Goal: Communication & Community: Answer question/provide support

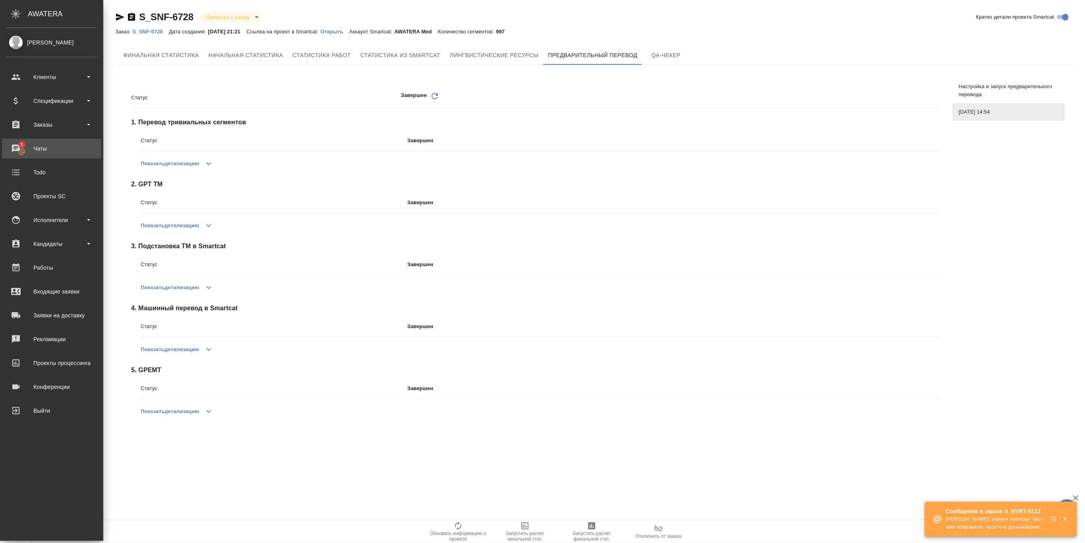
click at [40, 147] on div "Чаты" at bounding box center [51, 149] width 91 height 12
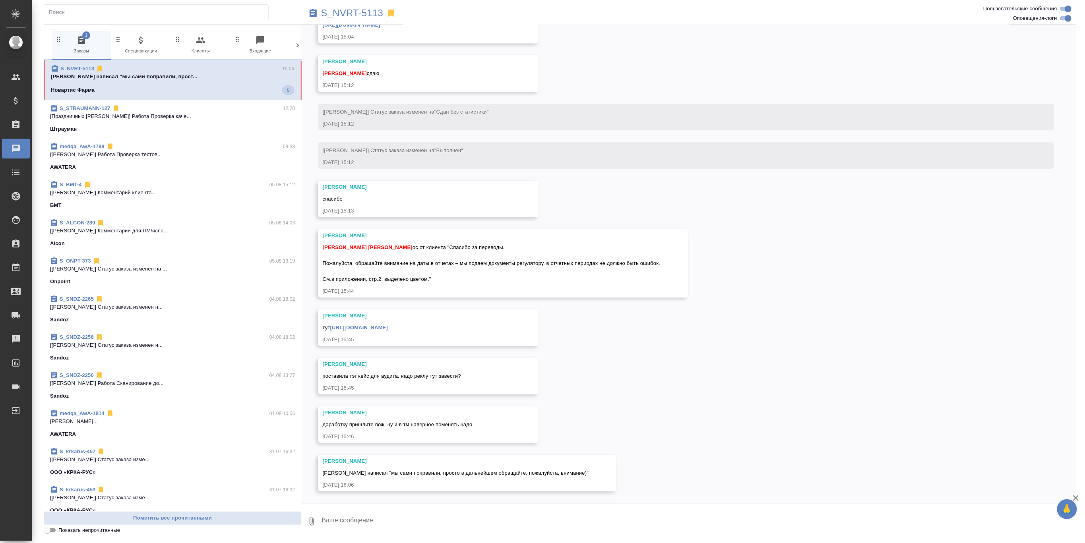
scroll to position [4647, 0]
click at [364, 10] on p "S_NVRT-5113" at bounding box center [352, 13] width 62 height 8
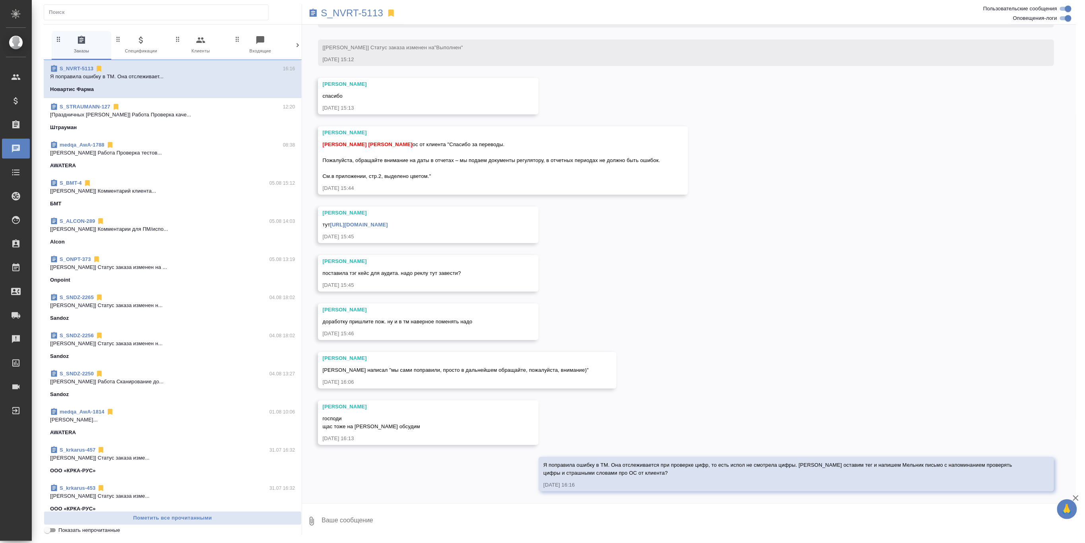
scroll to position [4751, 0]
drag, startPoint x: 543, startPoint y: 464, endPoint x: 655, endPoint y: 471, distance: 112.7
click at [658, 447] on div "Я поправила ошибку в ТМ. Она отслеживается при проверке цифр, то есть испол не …" at bounding box center [784, 468] width 483 height 18
click at [636, 447] on span "Я поправила ошибку в ТМ. Она отслеживается при проверке цифр, то есть испол не …" at bounding box center [778, 469] width 470 height 14
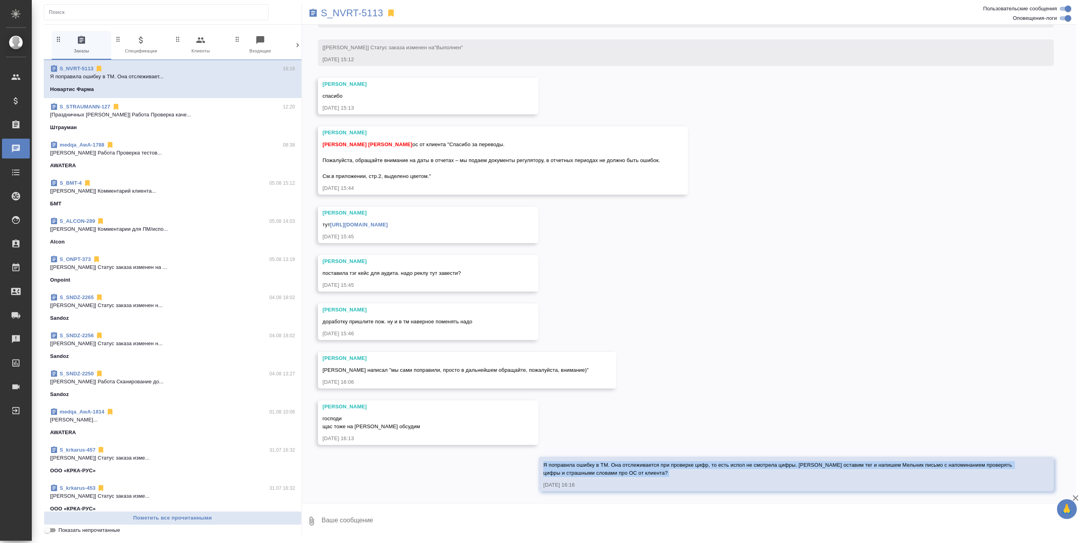
click at [636, 447] on span "Я поправила ошибку в ТМ. Она отслеживается при проверке цифр, то есть испол не …" at bounding box center [778, 469] width 470 height 14
click at [694, 384] on div "05.08, [DATE] [[PERSON_NAME] оставил комментарий: [DATE] 15:21 [[PERSON_NAME]] …" at bounding box center [689, 264] width 775 height 479
click at [655, 305] on div "05.08, [DATE] [[PERSON_NAME] оставил комментарий: [DATE] 15:21 [[PERSON_NAME]] …" at bounding box center [689, 264] width 775 height 479
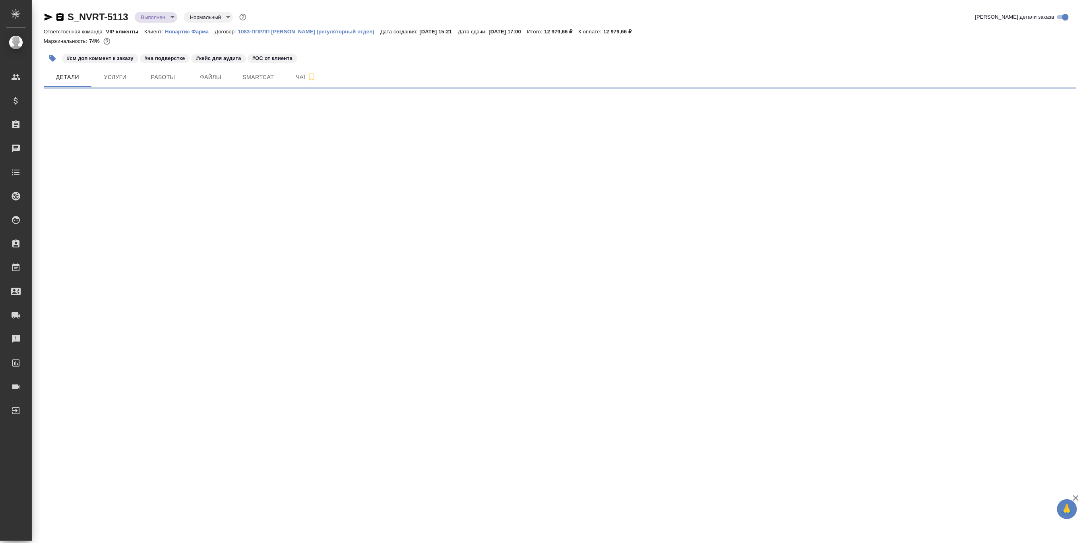
select select "RU"
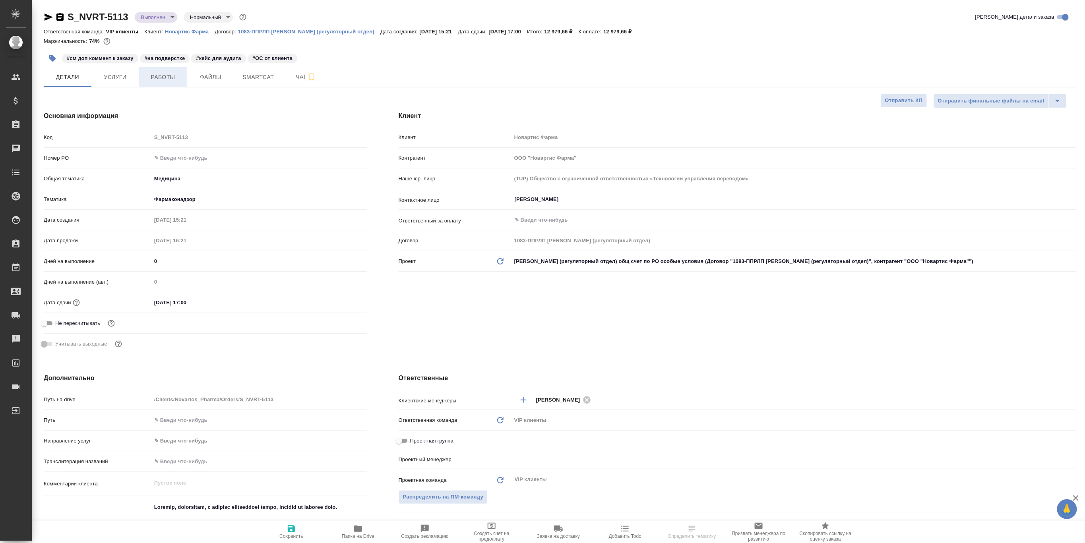
type textarea "x"
click at [164, 83] on button "Работы" at bounding box center [163, 77] width 48 height 20
type textarea "x"
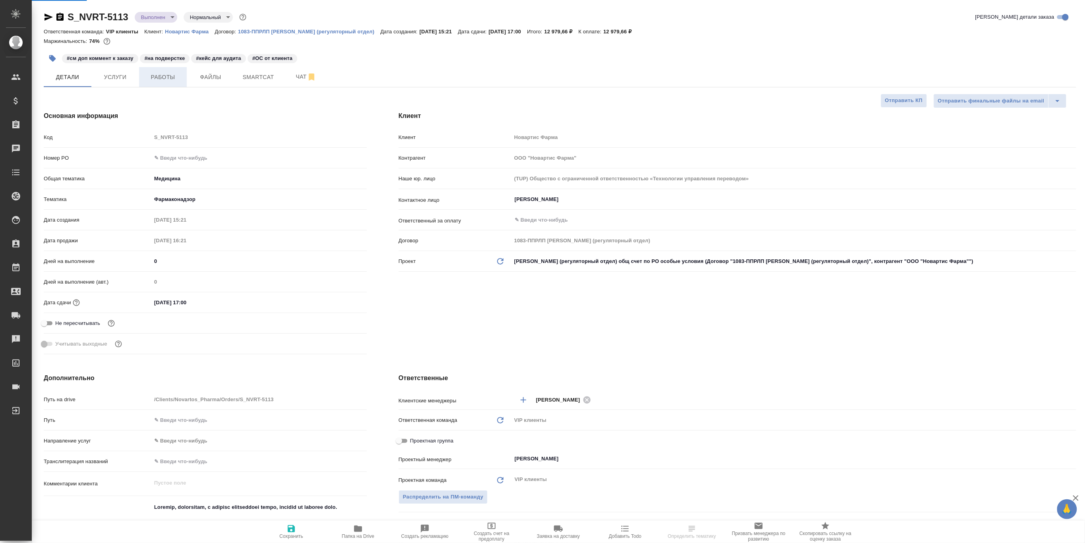
type textarea "x"
type input "[PERSON_NAME]"
type input "Комаров Роман"
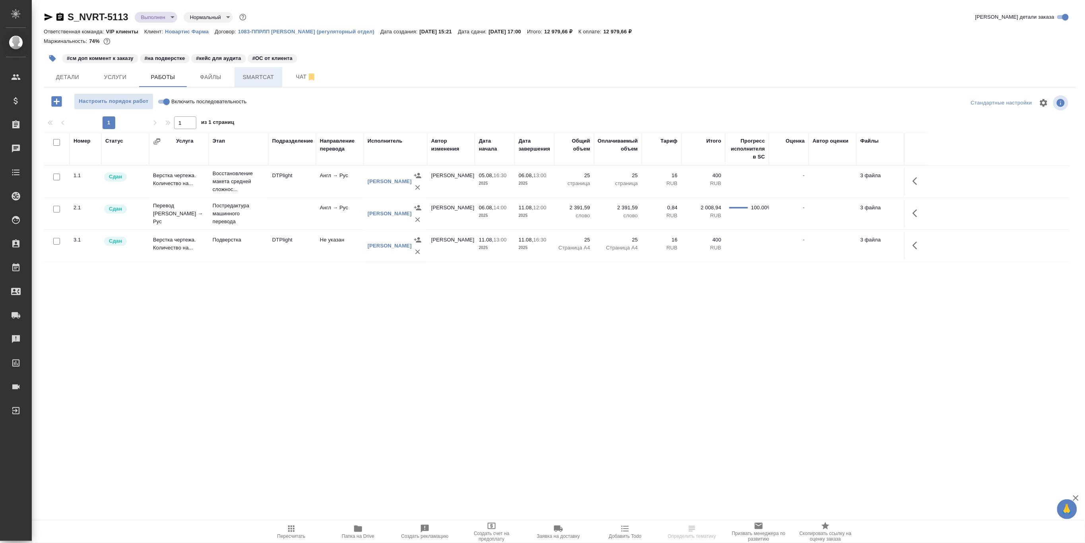
click at [262, 79] on span "Smartcat" at bounding box center [258, 77] width 38 height 10
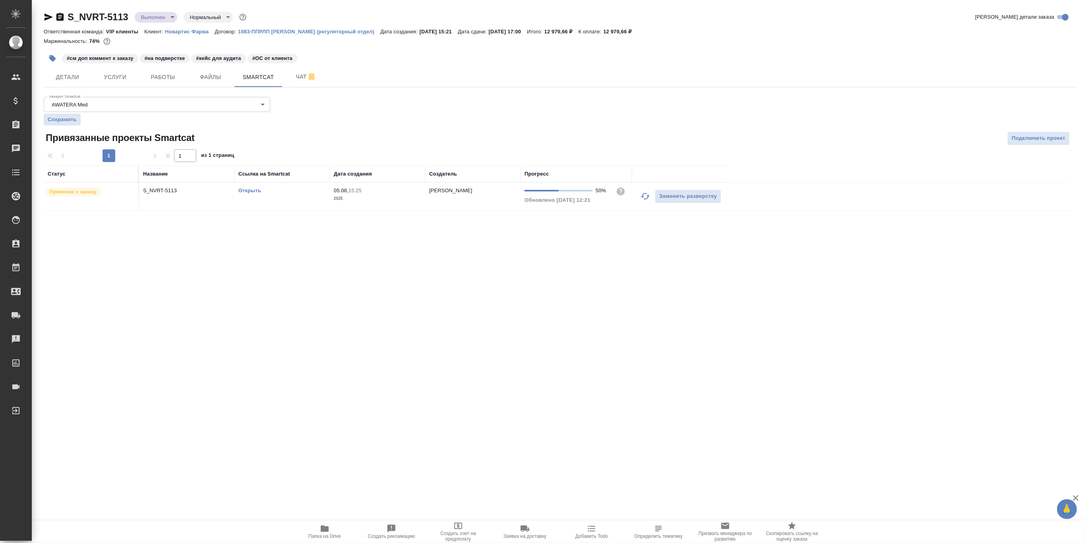
click at [252, 190] on link "Открыть" at bounding box center [249, 191] width 23 height 6
click at [296, 83] on button "Чат" at bounding box center [306, 77] width 48 height 20
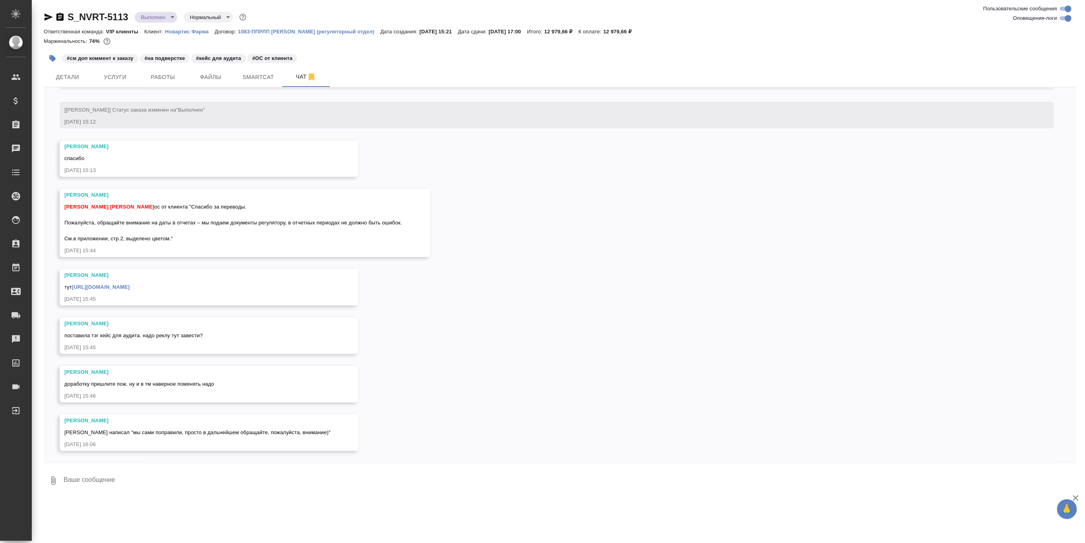
scroll to position [4710, 0]
click at [130, 288] on link "[URL][DOMAIN_NAME]" at bounding box center [101, 287] width 58 height 6
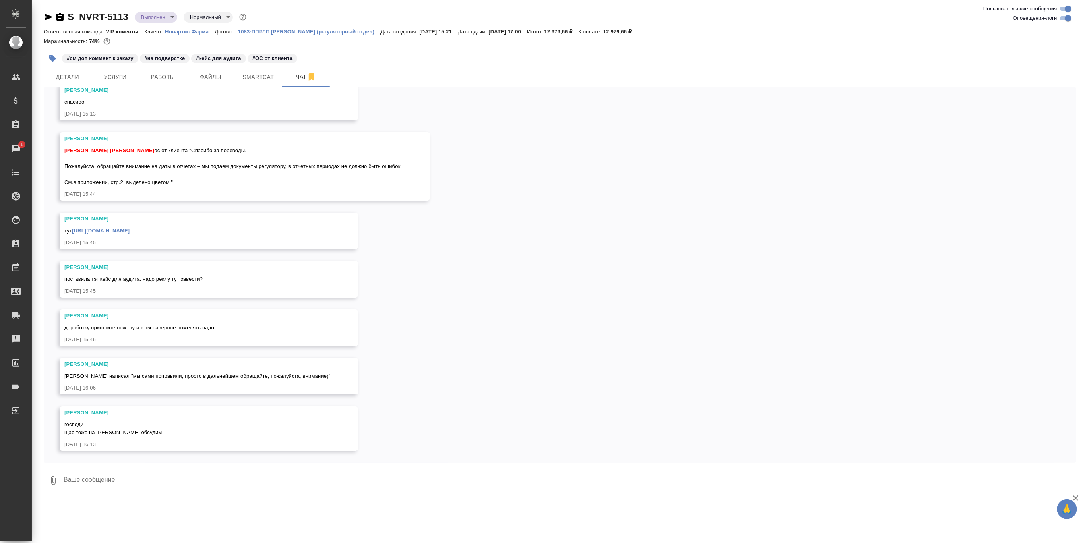
scroll to position [4767, 0]
drag, startPoint x: 100, startPoint y: 482, endPoint x: 162, endPoint y: 476, distance: 62.3
click at [100, 482] on textarea at bounding box center [569, 480] width 1013 height 27
click at [500, 480] on textarea "Я поправила ошибку в ТМ. Она отслеживается при проверке цифр, то есть испол не …" at bounding box center [563, 480] width 1000 height 27
click at [501, 480] on textarea "Я поправила ошибку в ТМ. Она отслеживается при проверке цифр, то есть испол не …" at bounding box center [563, 480] width 1000 height 27
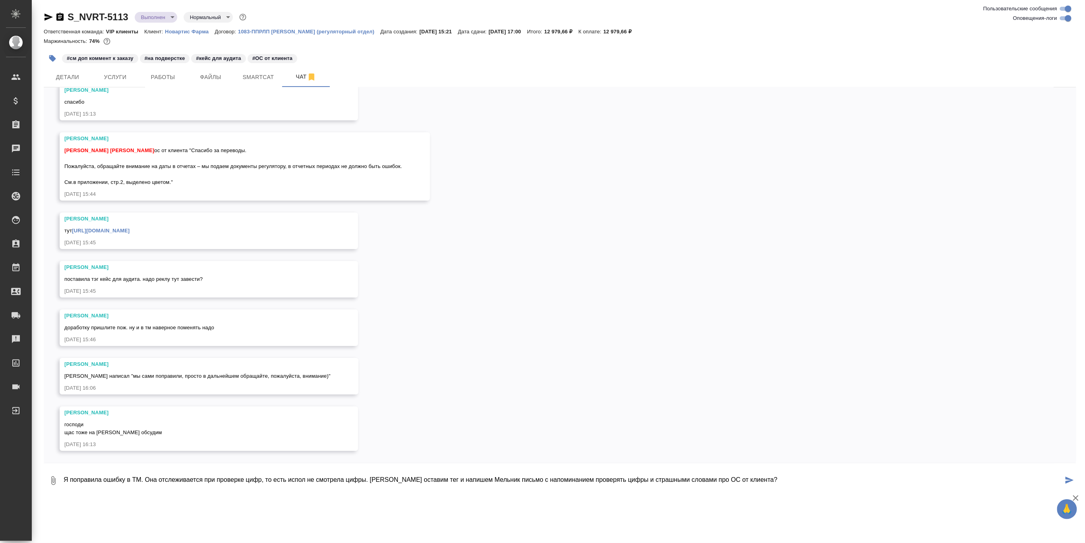
click at [782, 481] on textarea "Я поправила ошибку в ТМ. Она отслеживается при проверке цифр, то есть испол не …" at bounding box center [563, 480] width 1000 height 27
type textarea "Я поправила ошибку в ТМ. Она отслеживается при проверке цифр, то есть испол не …"
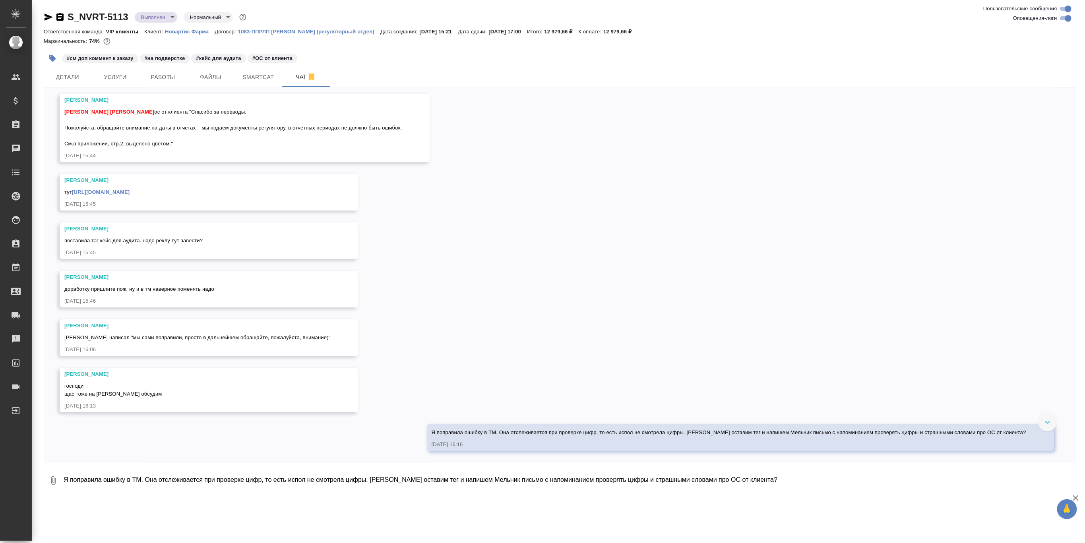
scroll to position [4805, 0]
click at [148, 440] on div "05.08, [DATE] [[PERSON_NAME] оставил комментарий: [DATE] 15:21 [[PERSON_NAME]] …" at bounding box center [560, 275] width 1032 height 376
click at [71, 78] on span "Детали" at bounding box center [67, 77] width 38 height 10
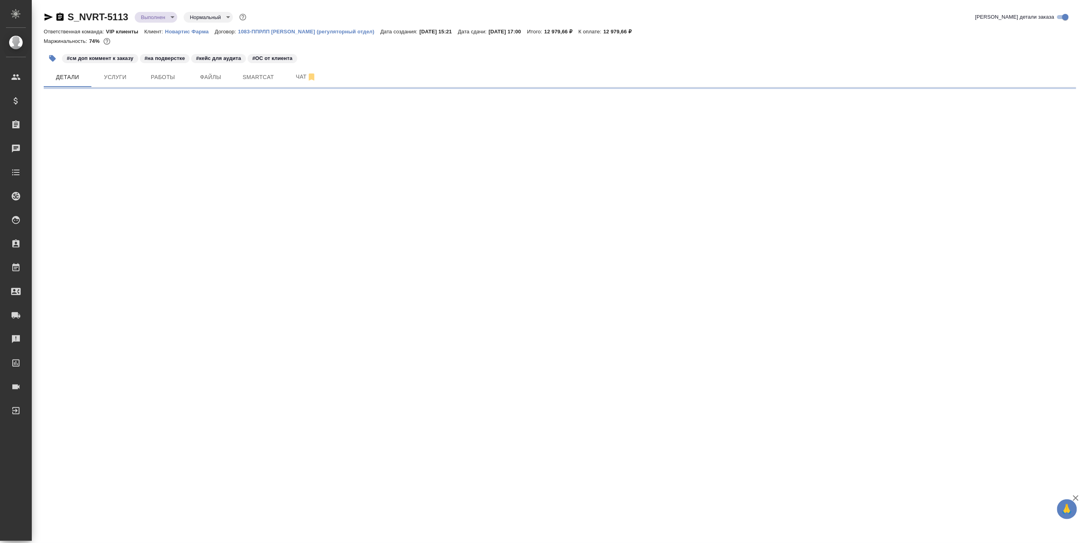
select select "RU"
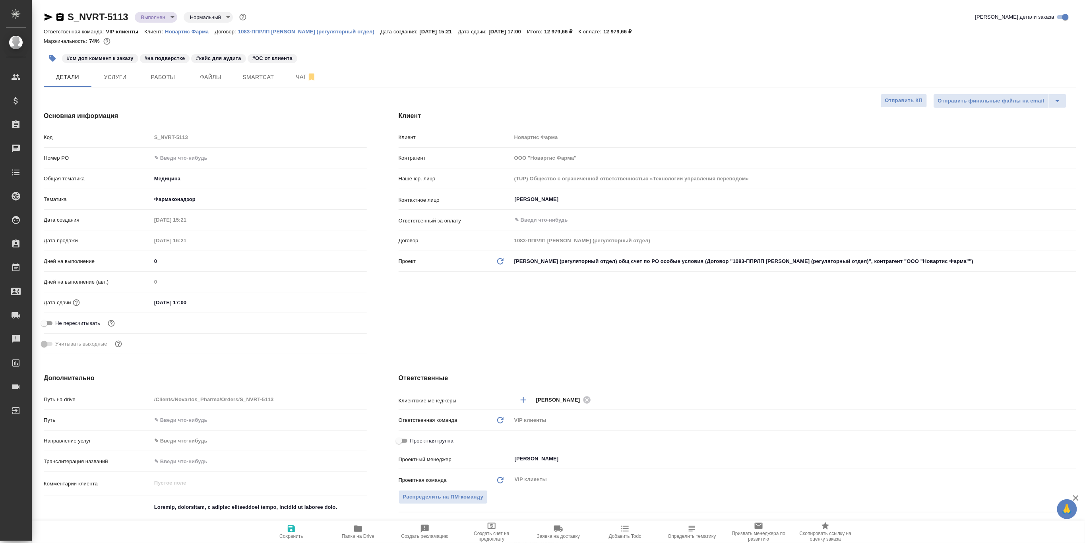
type textarea "x"
click at [294, 76] on span "Чат" at bounding box center [306, 77] width 38 height 10
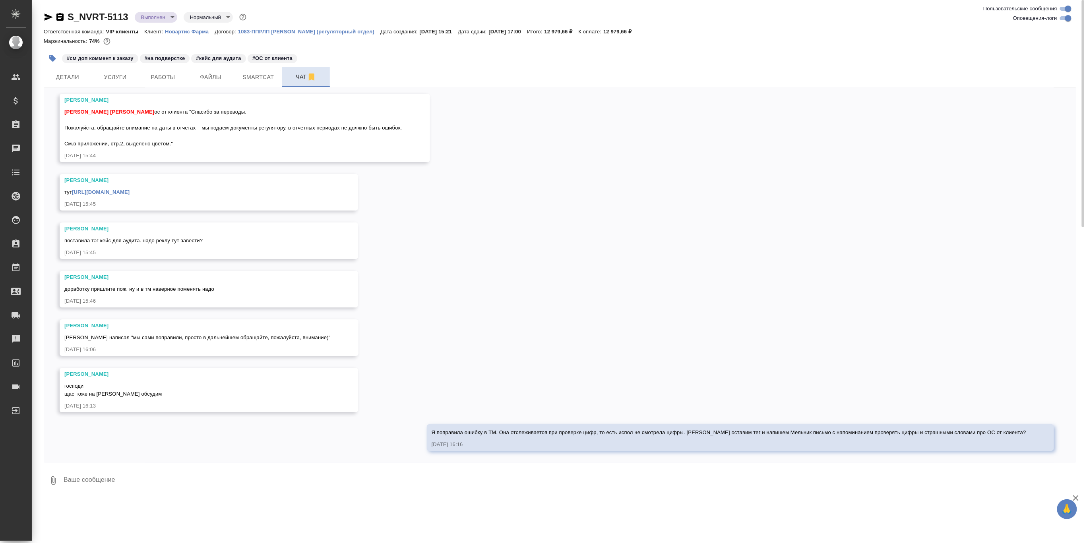
scroll to position [4805, 0]
click at [481, 432] on span "Я поправила ошибку в ТМ. Она отслеживается при проверке цифр, то есть испол не …" at bounding box center [729, 433] width 595 height 6
click at [585, 326] on div "05.08, [DATE] [[PERSON_NAME] оставил комментарий: [DATE] 15:21 [[PERSON_NAME]] …" at bounding box center [560, 275] width 1032 height 376
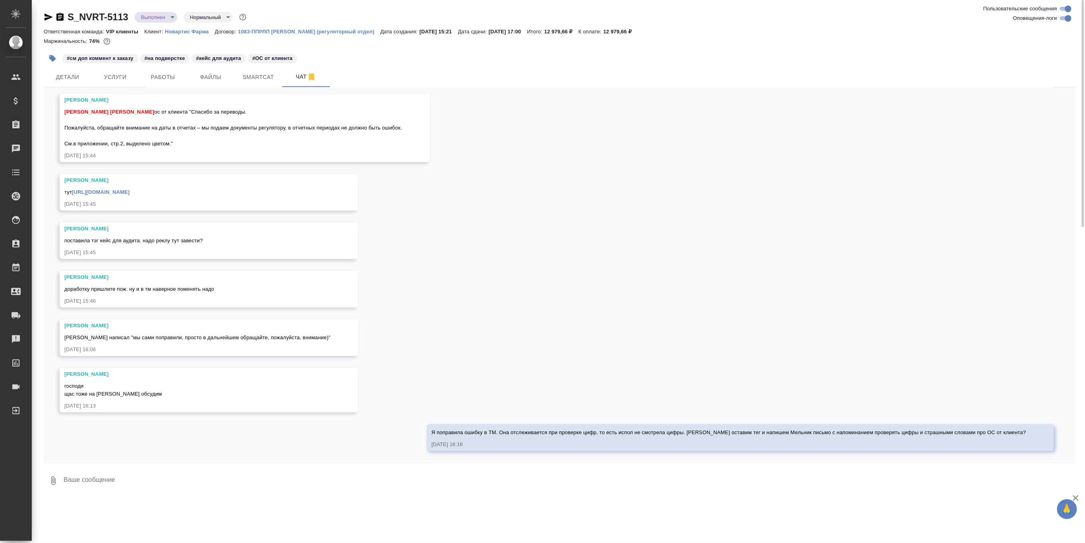
click at [484, 359] on div "05.08, [DATE] [[PERSON_NAME] оставил комментарий: [DATE] 15:21 [[PERSON_NAME]] …" at bounding box center [560, 275] width 1032 height 376
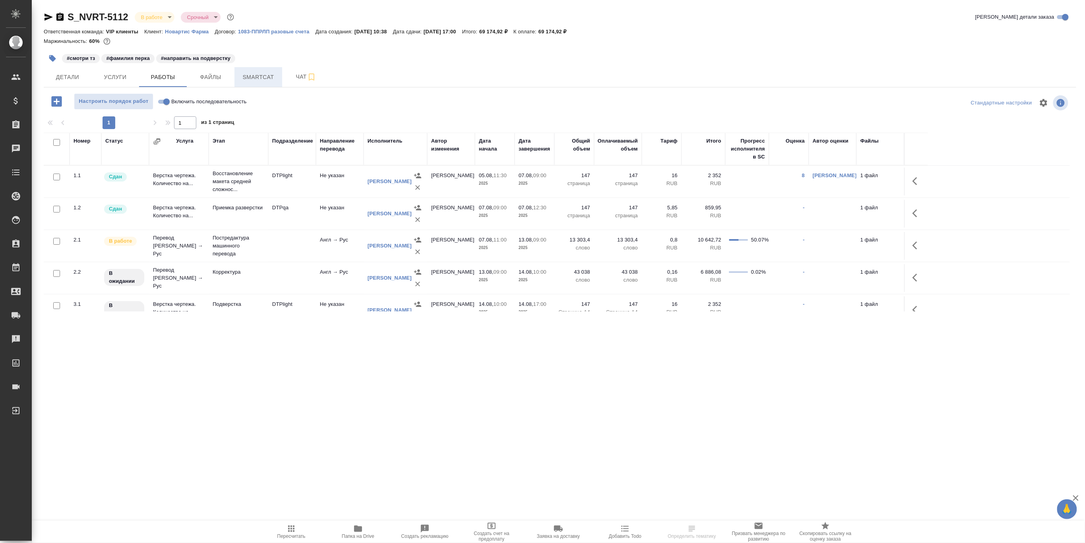
click at [252, 78] on span "Smartcat" at bounding box center [258, 77] width 38 height 10
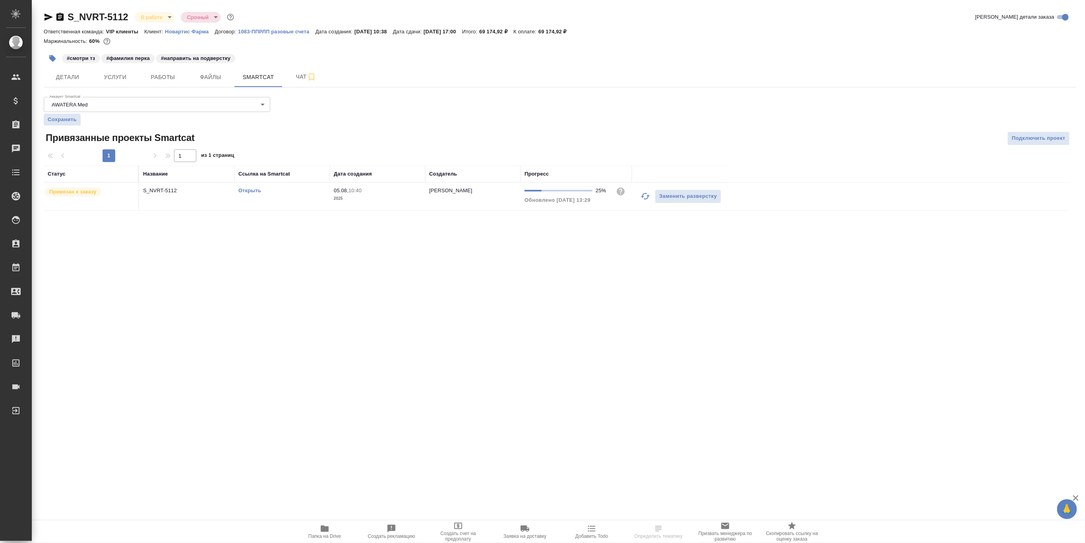
click at [247, 188] on link "Открыть" at bounding box center [249, 191] width 23 height 6
